Goal: Information Seeking & Learning: Learn about a topic

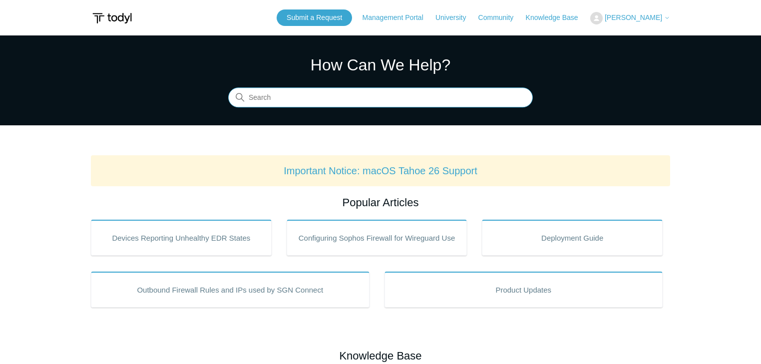
click at [285, 94] on input "Search" at bounding box center [380, 98] width 305 height 20
type input "aws"
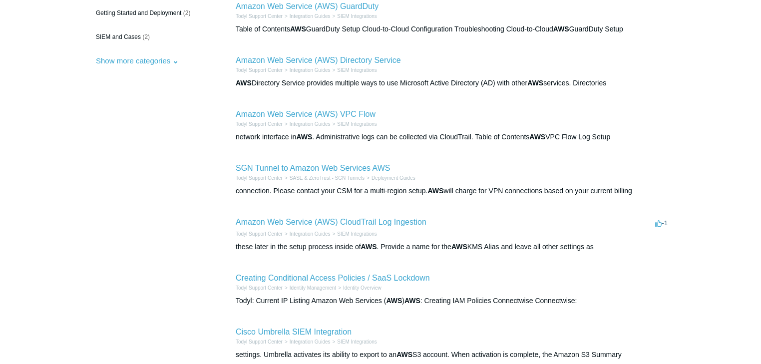
scroll to position [200, 0]
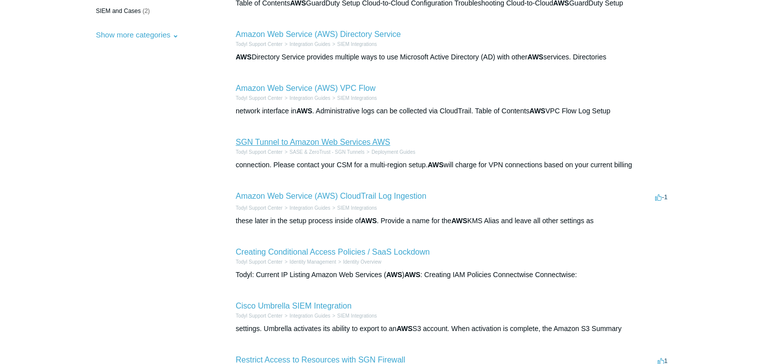
click at [320, 144] on link "SGN Tunnel to Amazon Web Services AWS" at bounding box center [313, 142] width 154 height 8
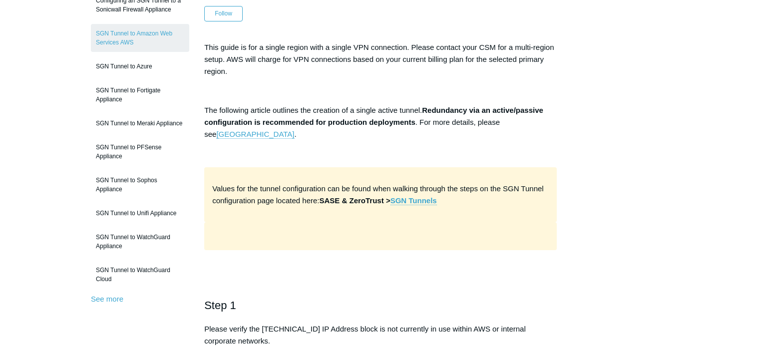
scroll to position [133, 0]
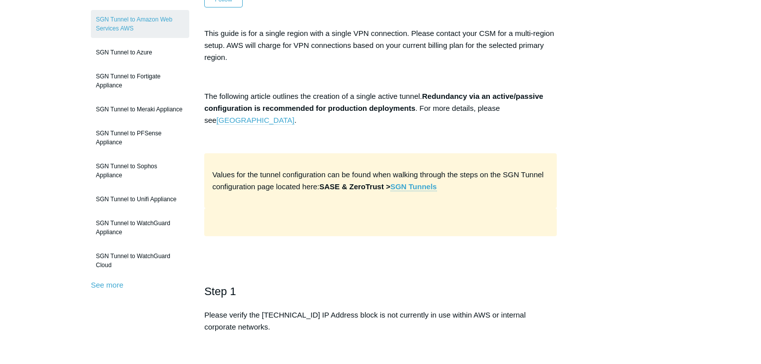
click at [294, 116] on link "[GEOGRAPHIC_DATA]" at bounding box center [255, 120] width 78 height 9
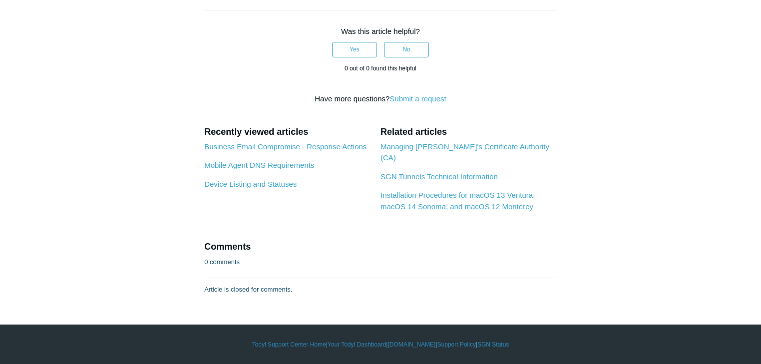
scroll to position [6390, 0]
